Goal: Task Accomplishment & Management: Manage account settings

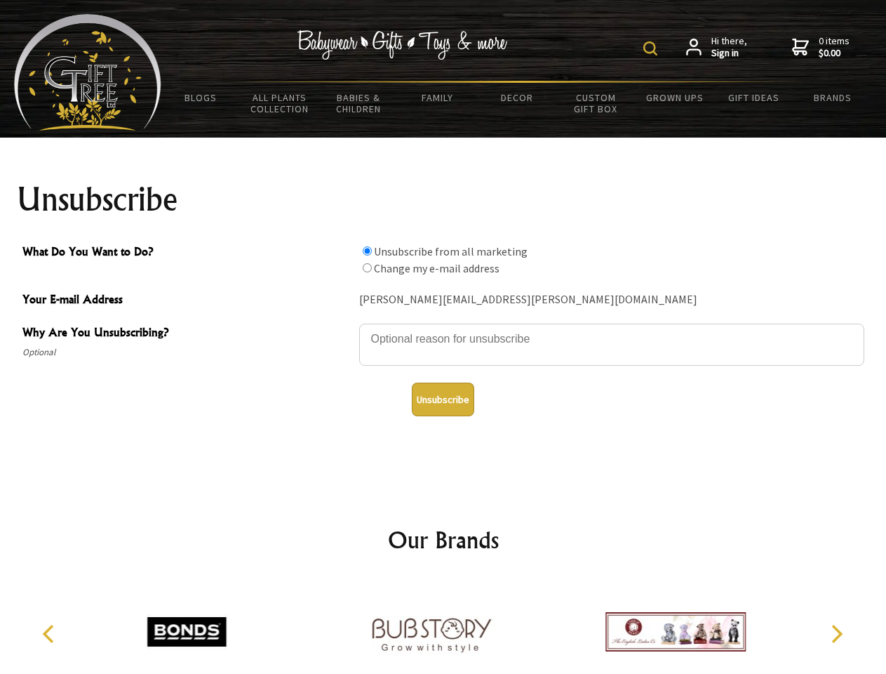
click at [653, 48] on img at bounding box center [650, 48] width 14 height 14
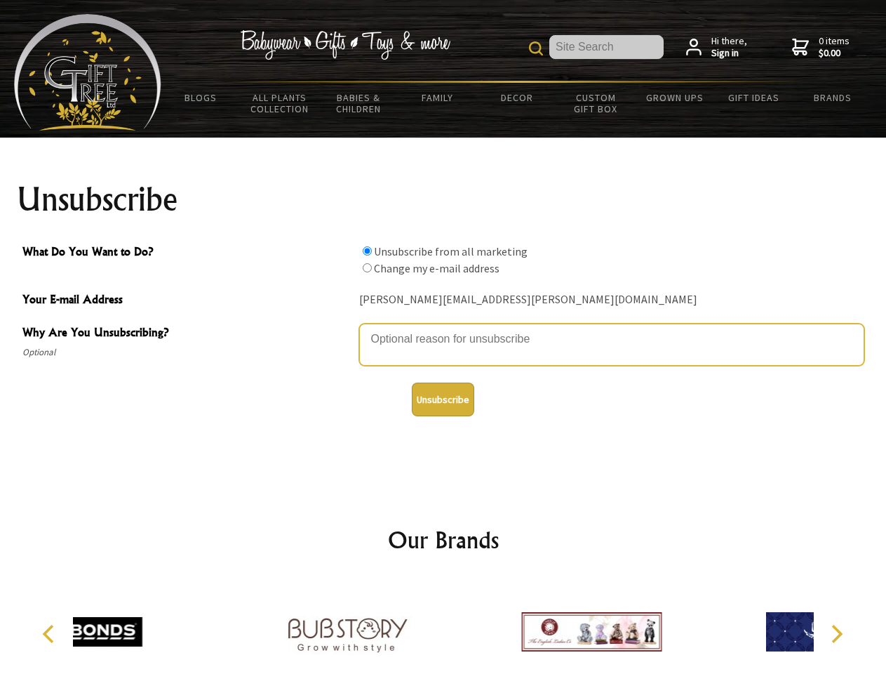
click at [443, 328] on textarea "Why Are You Unsubscribing?" at bounding box center [611, 344] width 505 height 42
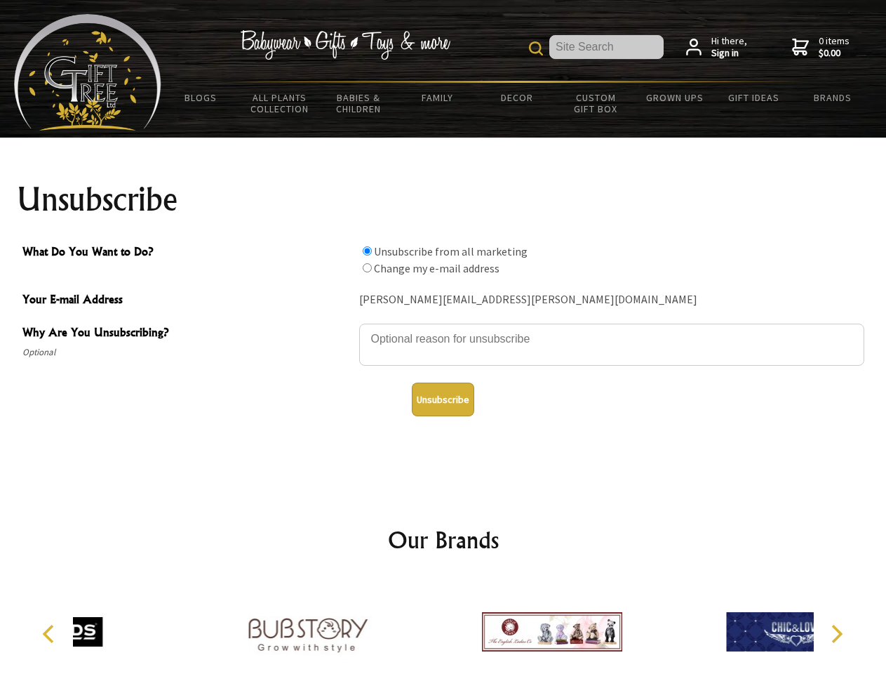
click at [367, 251] on input "What Do You Want to Do?" at bounding box center [367, 250] width 9 height 9
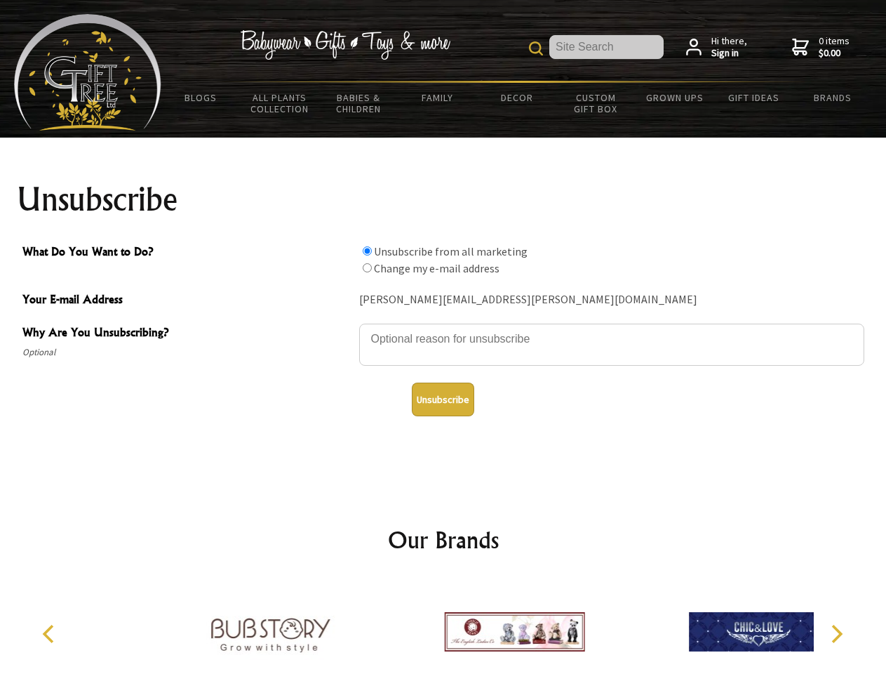
click at [367, 267] on input "What Do You Want to Do?" at bounding box center [367, 267] width 9 height 9
radio input "true"
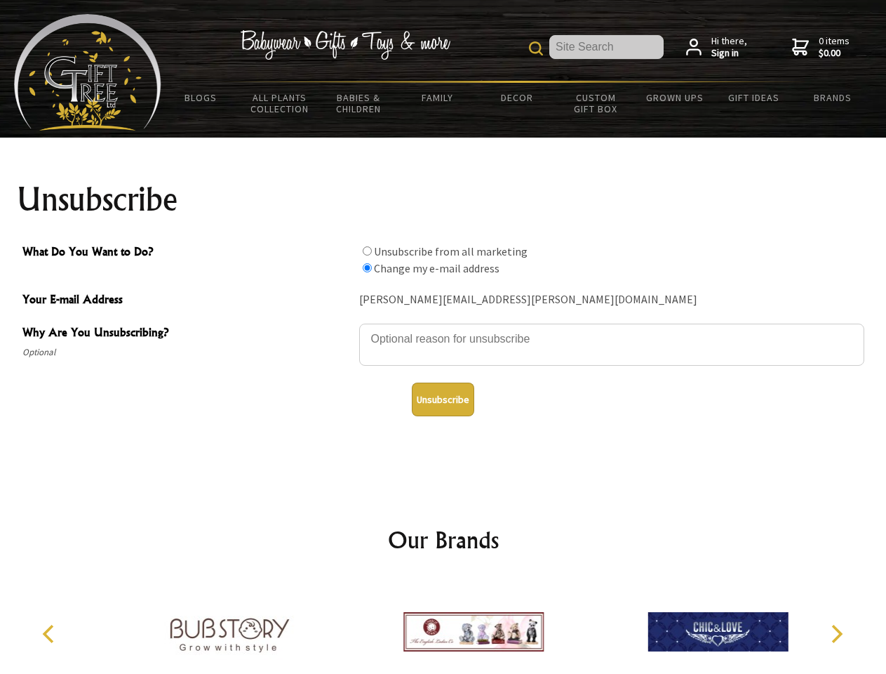
click at [443, 399] on button "Unsubscribe" at bounding box center [443, 399] width 62 height 34
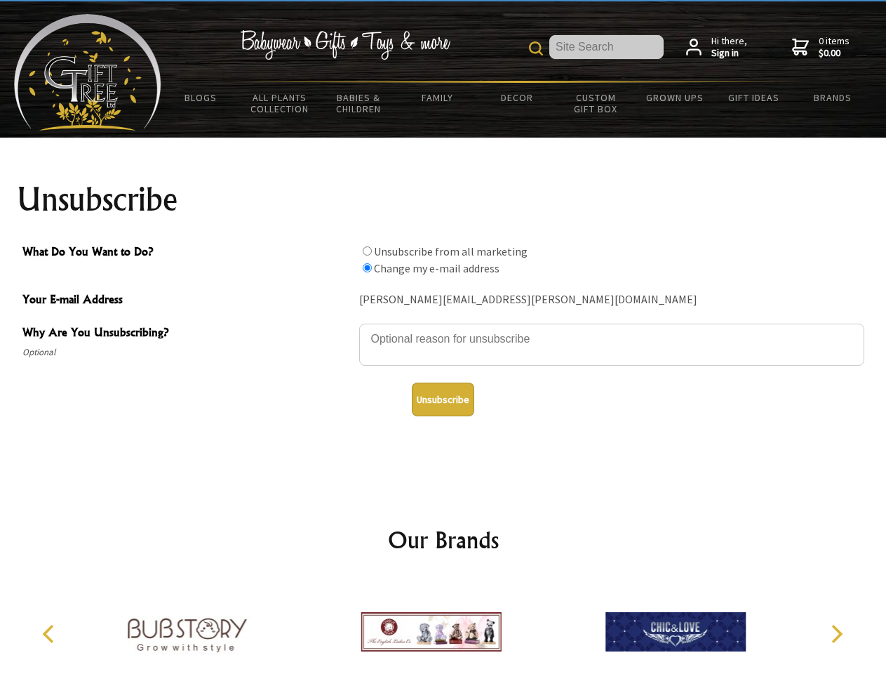
click at [51, 634] on icon "Previous" at bounding box center [50, 634] width 18 height 18
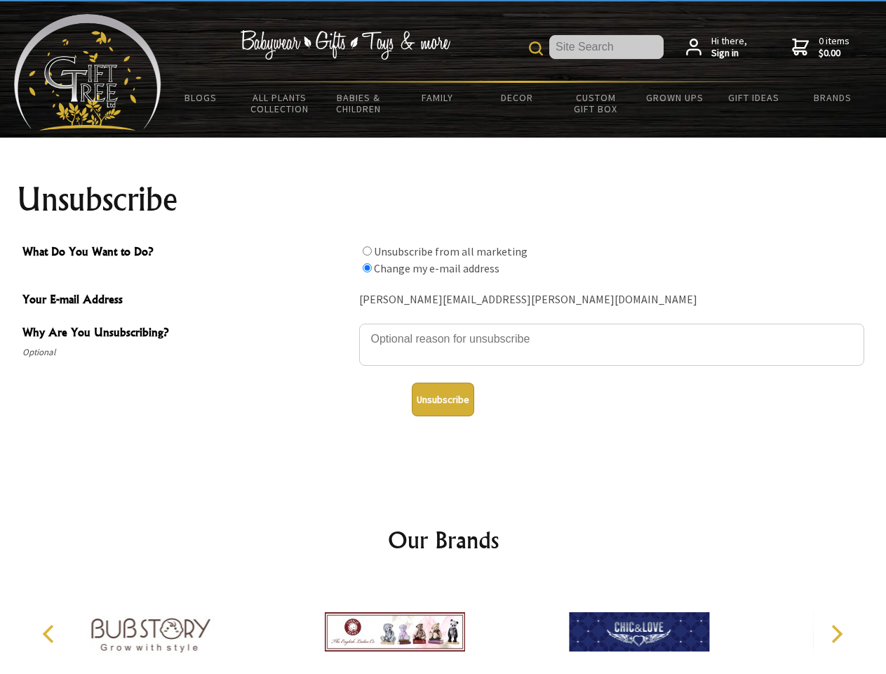
click at [836, 634] on icon "Next" at bounding box center [836, 634] width 18 height 18
